Goal: Information Seeking & Learning: Learn about a topic

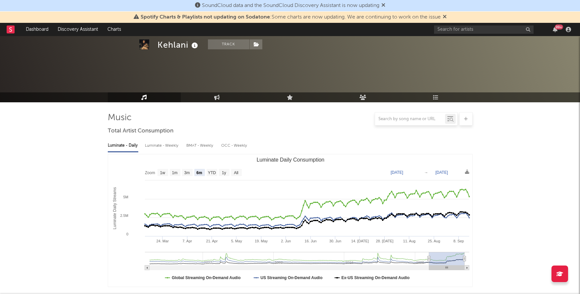
select select "6m"
select select "1w"
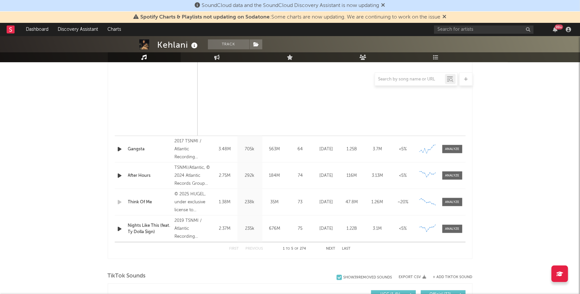
scroll to position [520, 0]
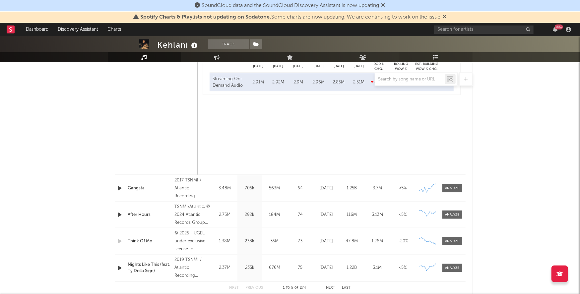
click at [432, 58] on link "Playlists/Charts" at bounding box center [435, 57] width 73 height 10
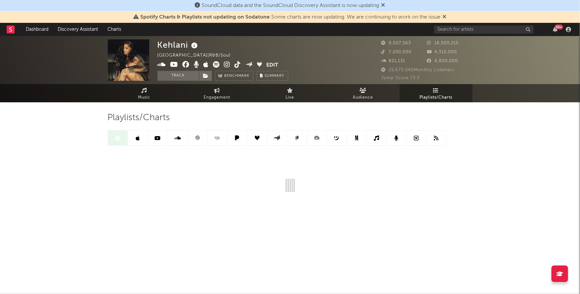
click at [133, 142] on link at bounding box center [138, 138] width 20 height 15
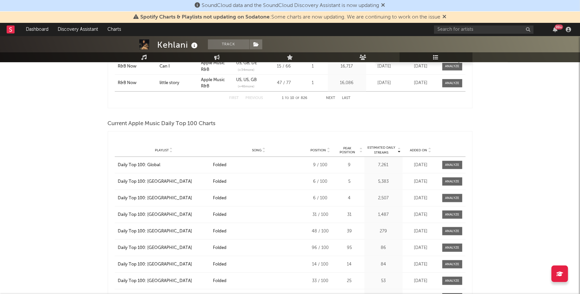
scroll to position [587, 0]
